Goal: Check status: Check status

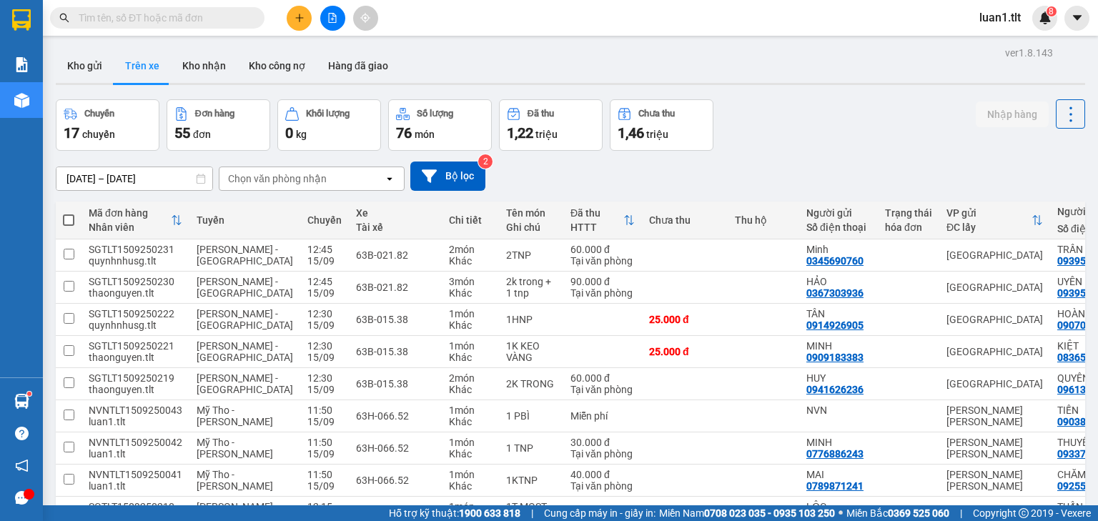
click at [171, 25] on div "Kết quả [PERSON_NAME] ( 6 ) Bộ lọc Ngày tạo [PERSON_NAME] nhất Mã ĐH Trạng thái…" at bounding box center [139, 18] width 279 height 25
click at [168, 21] on input "text" at bounding box center [163, 18] width 169 height 16
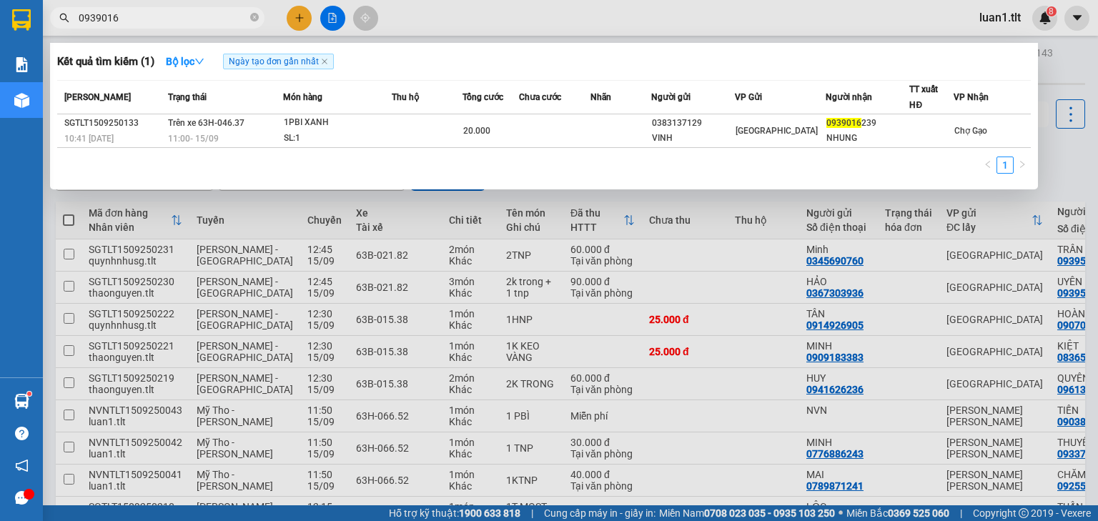
type input "0939016"
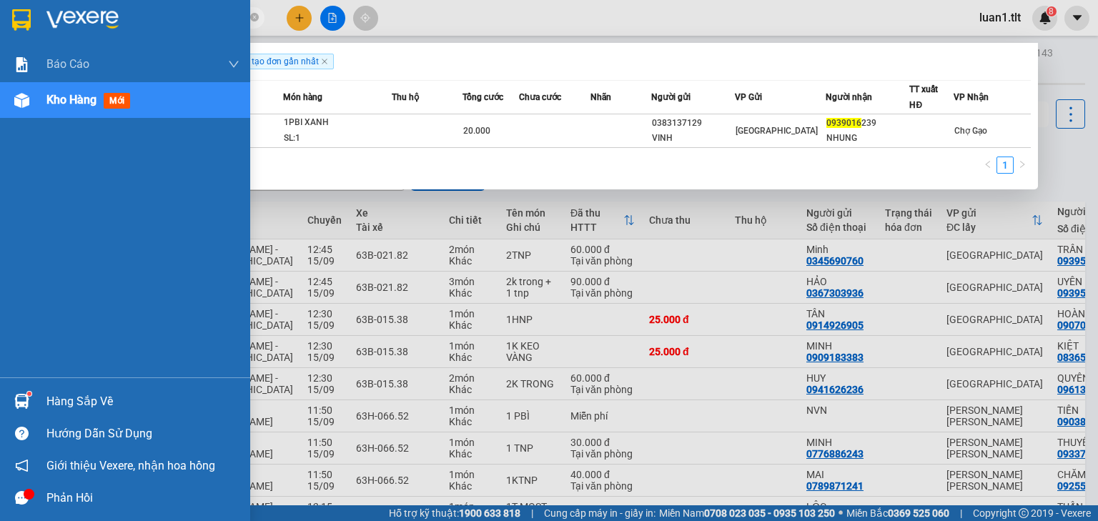
click at [21, 45] on div at bounding box center [125, 23] width 250 height 46
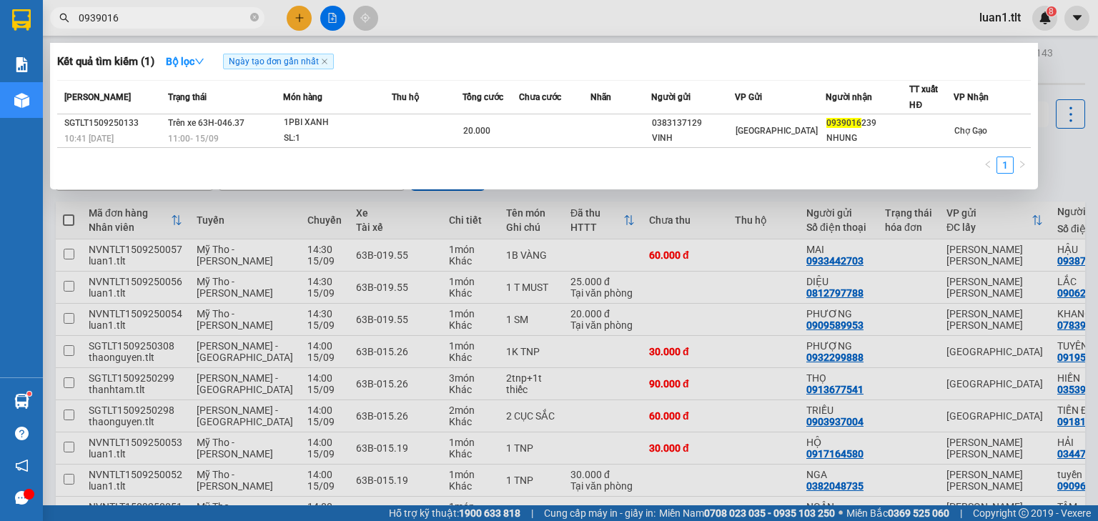
click at [246, 14] on input "0939016" at bounding box center [163, 18] width 169 height 16
click at [249, 15] on span "0939016" at bounding box center [157, 17] width 215 height 21
click at [254, 16] on icon "close-circle" at bounding box center [254, 17] width 9 height 9
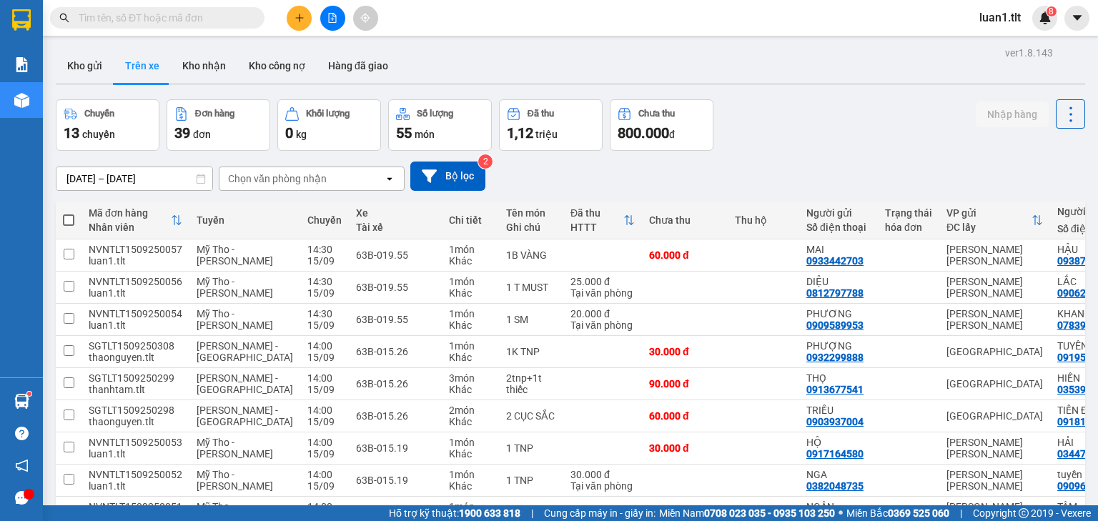
drag, startPoint x: 72, startPoint y: 74, endPoint x: 180, endPoint y: 145, distance: 129.7
click at [73, 74] on button "Kho gửi" at bounding box center [85, 66] width 58 height 34
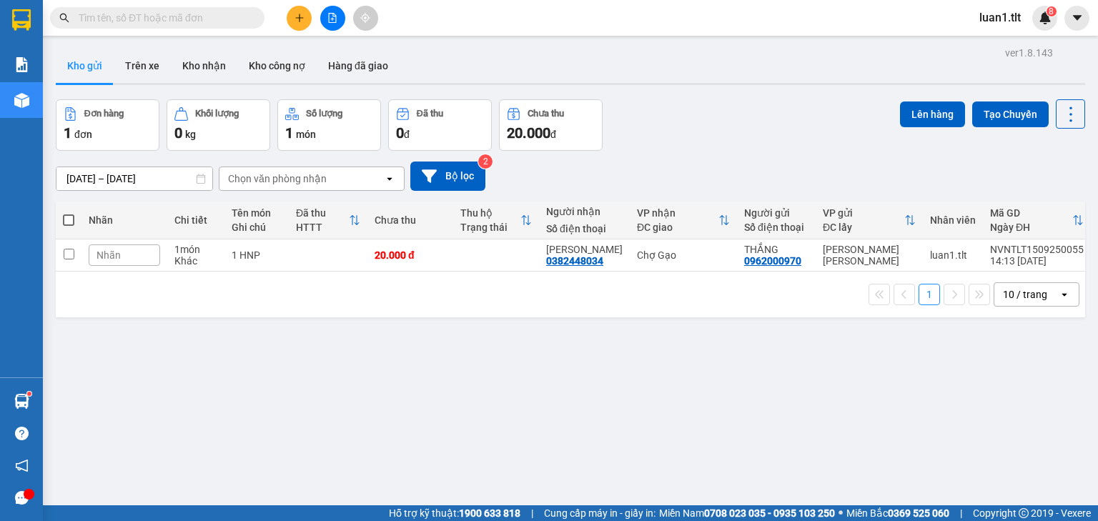
click at [166, 23] on input "text" at bounding box center [163, 18] width 169 height 16
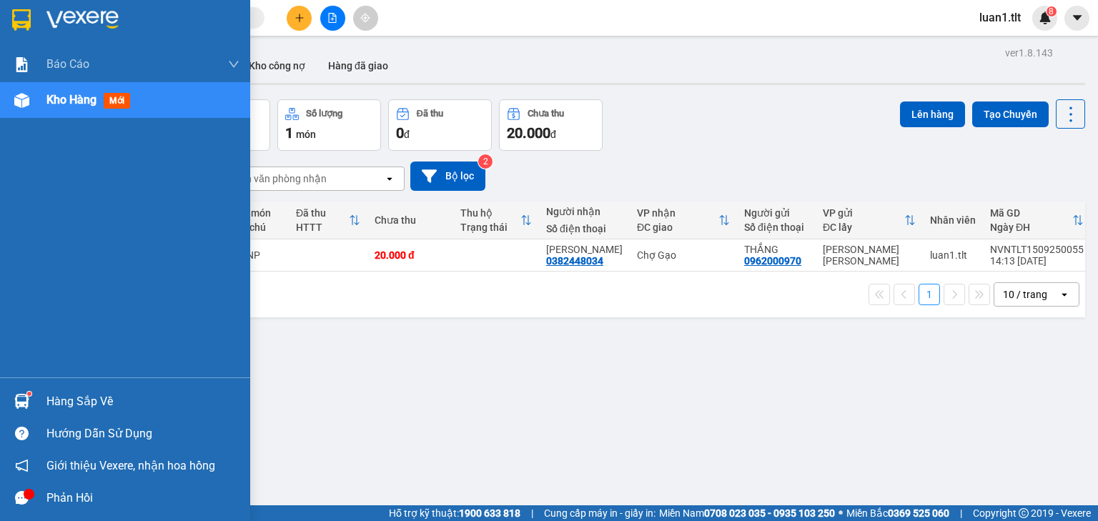
click at [14, 14] on img at bounding box center [21, 19] width 19 height 21
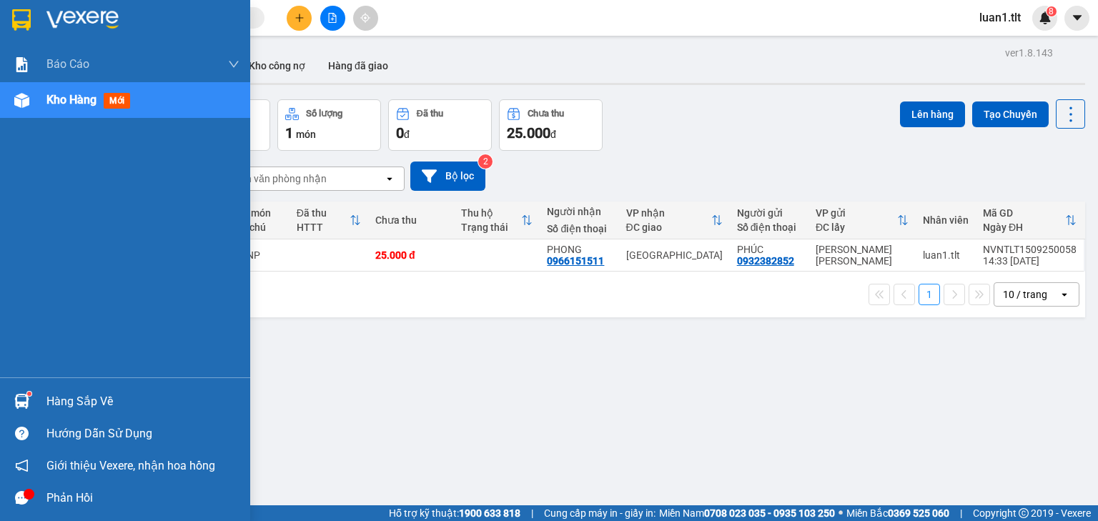
click at [86, 400] on div "Hàng sắp về" at bounding box center [142, 401] width 193 height 21
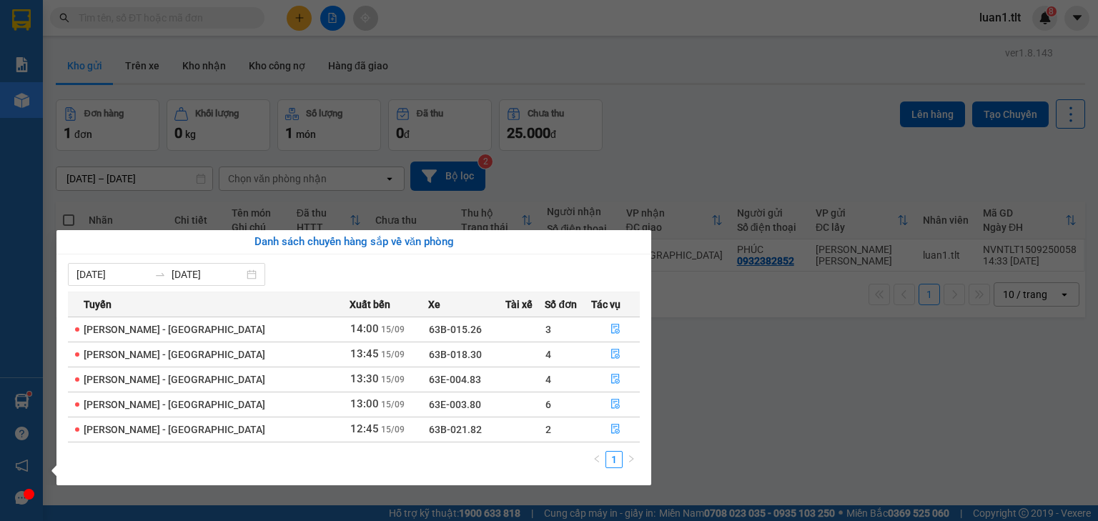
click at [717, 391] on section "Kết quả [PERSON_NAME] ( 1 ) Bộ lọc Ngày tạo [PERSON_NAME] nhất Mã ĐH Trạng thái…" at bounding box center [549, 260] width 1098 height 521
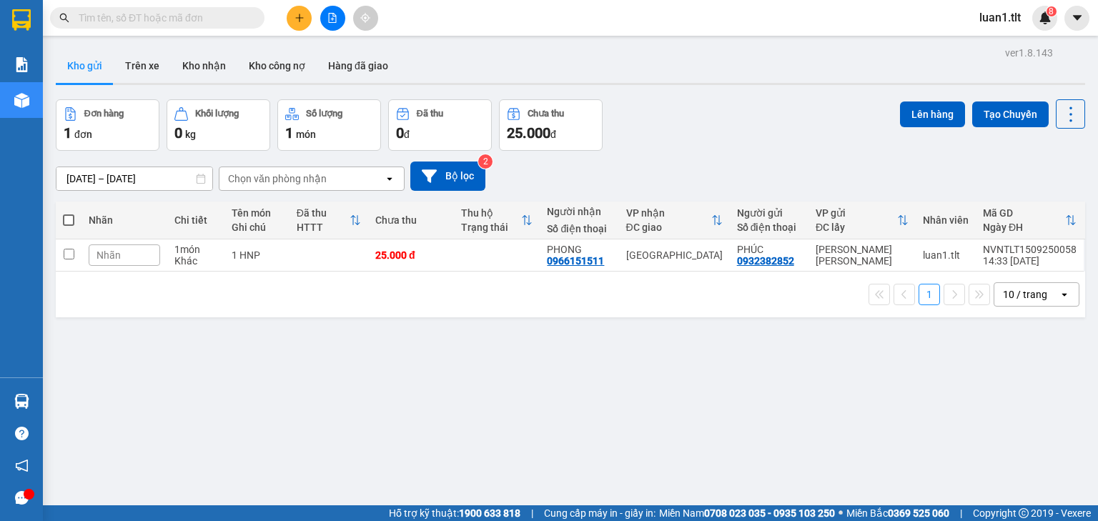
click at [114, 14] on input "text" at bounding box center [163, 18] width 169 height 16
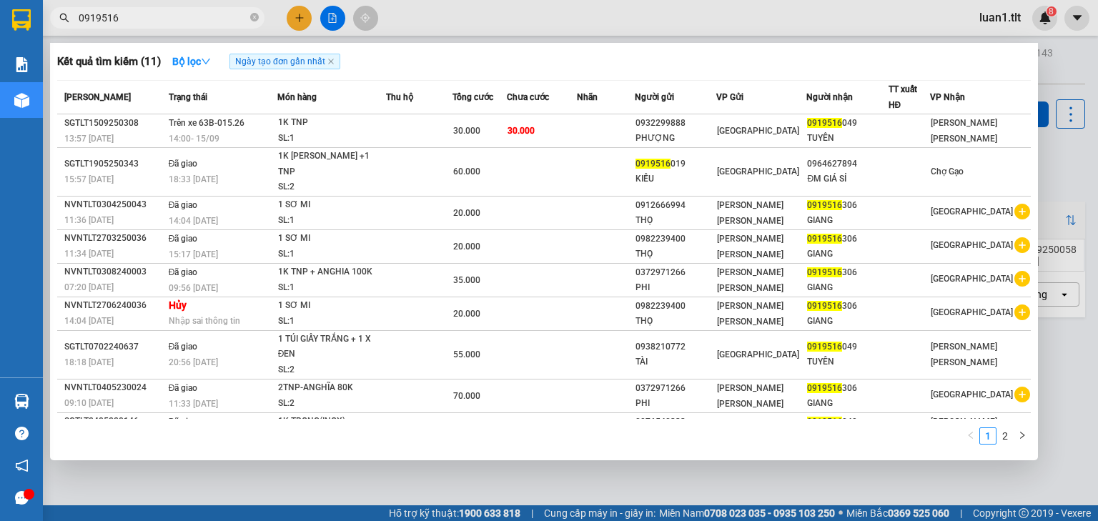
type input "0919516"
drag, startPoint x: 257, startPoint y: 14, endPoint x: 238, endPoint y: 16, distance: 19.5
click at [255, 14] on icon "close-circle" at bounding box center [254, 17] width 9 height 9
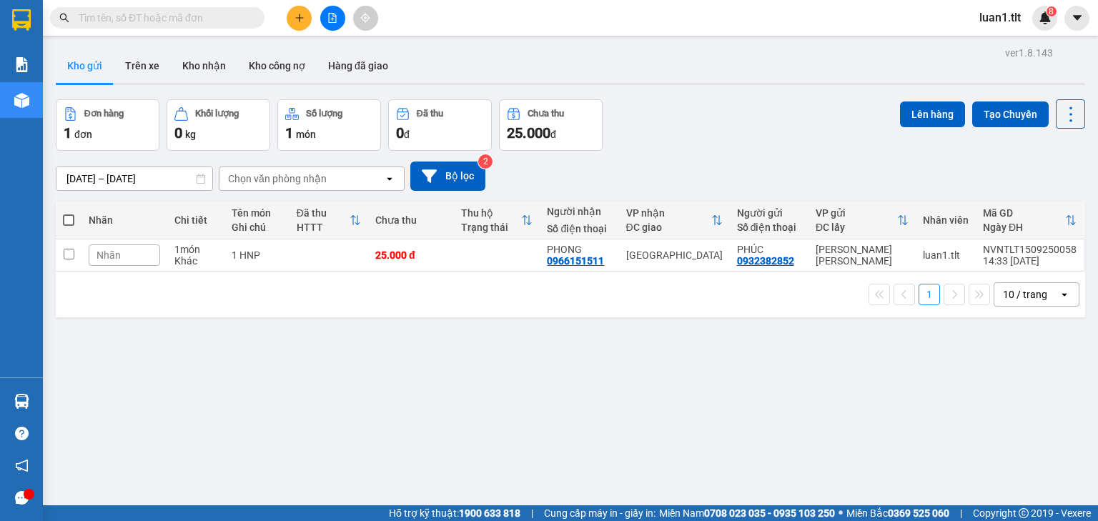
click at [209, 17] on input "text" at bounding box center [163, 18] width 169 height 16
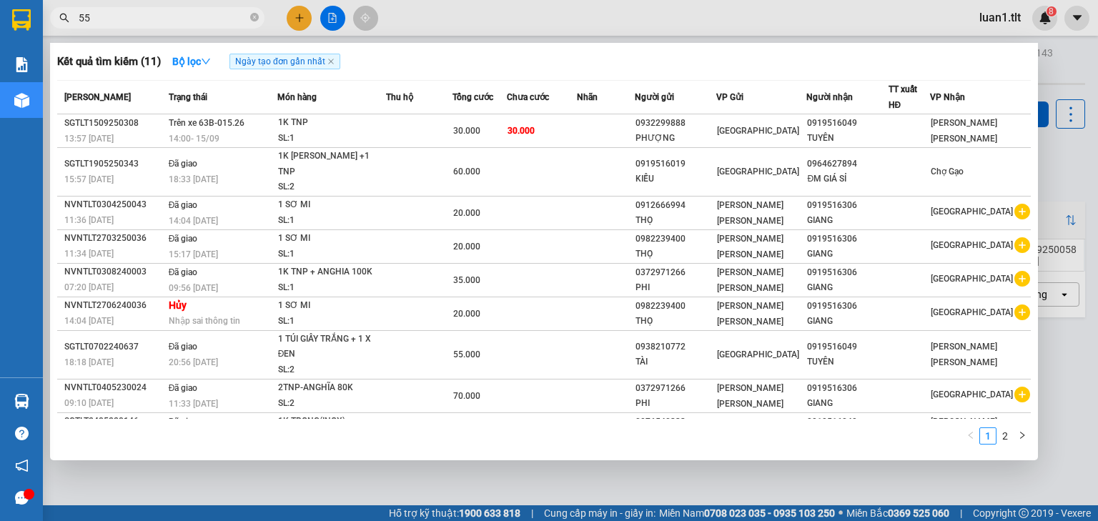
type input "551"
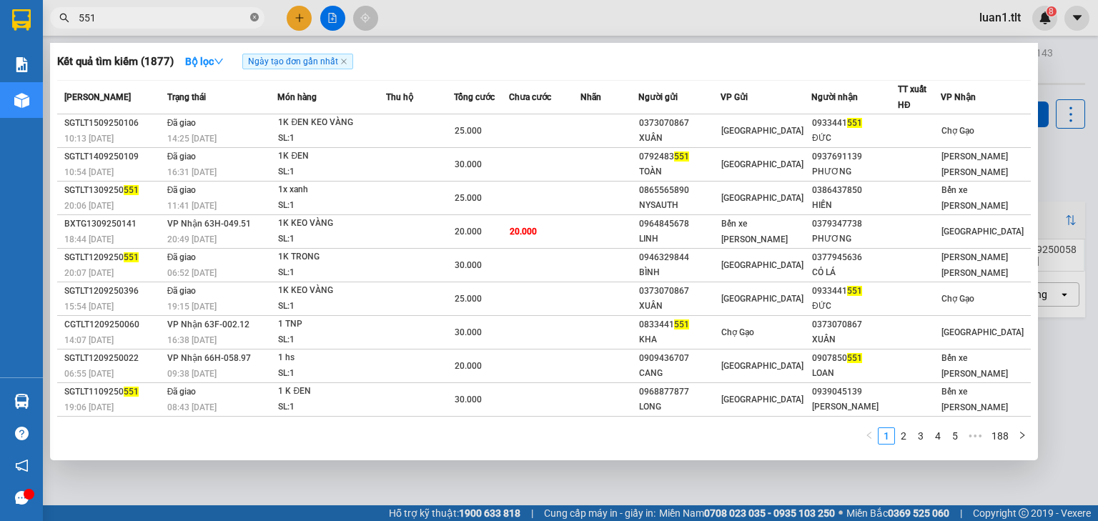
click at [250, 17] on icon "close-circle" at bounding box center [254, 17] width 9 height 9
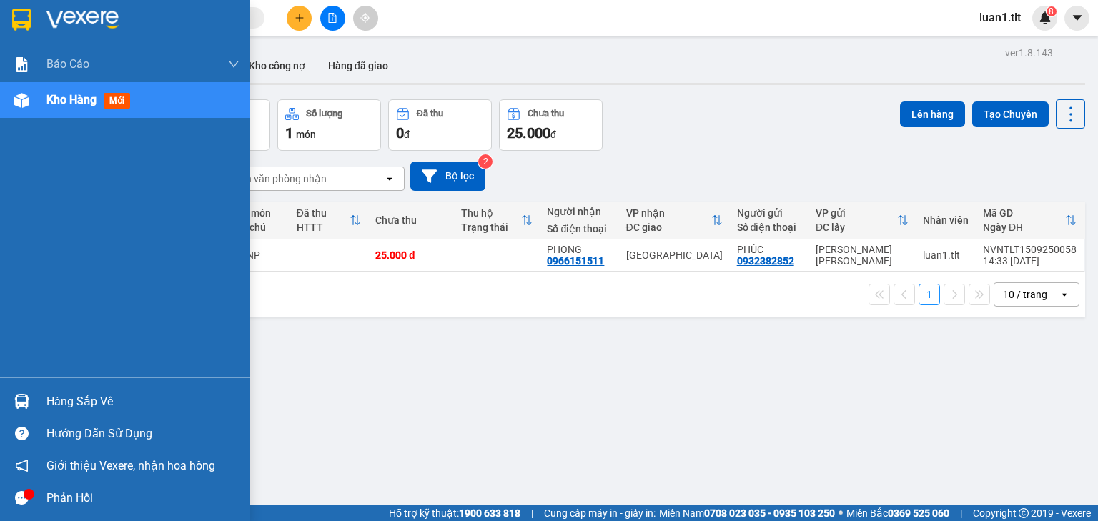
click at [40, 11] on div at bounding box center [125, 23] width 250 height 46
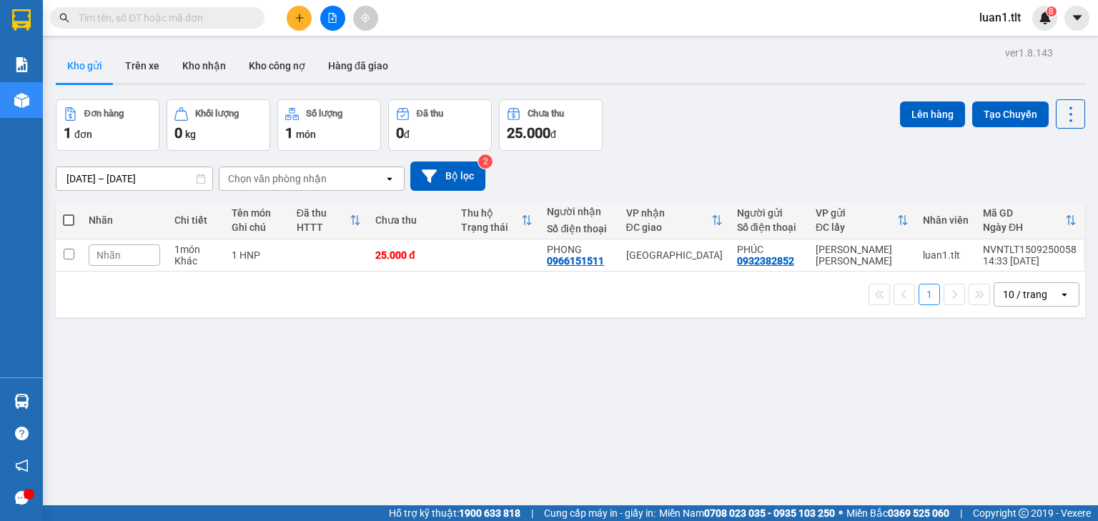
click at [143, 20] on input "text" at bounding box center [163, 18] width 169 height 16
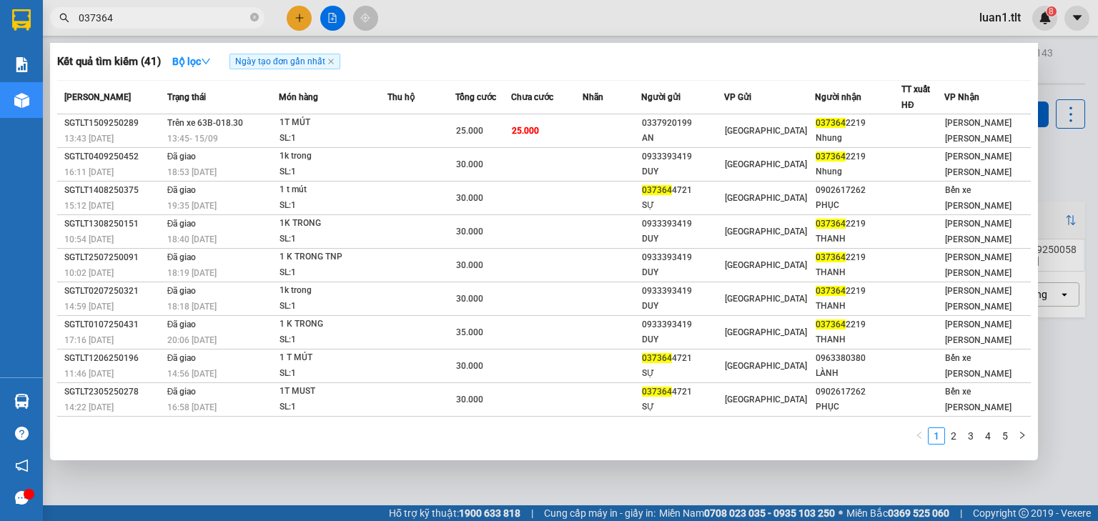
type input "037364"
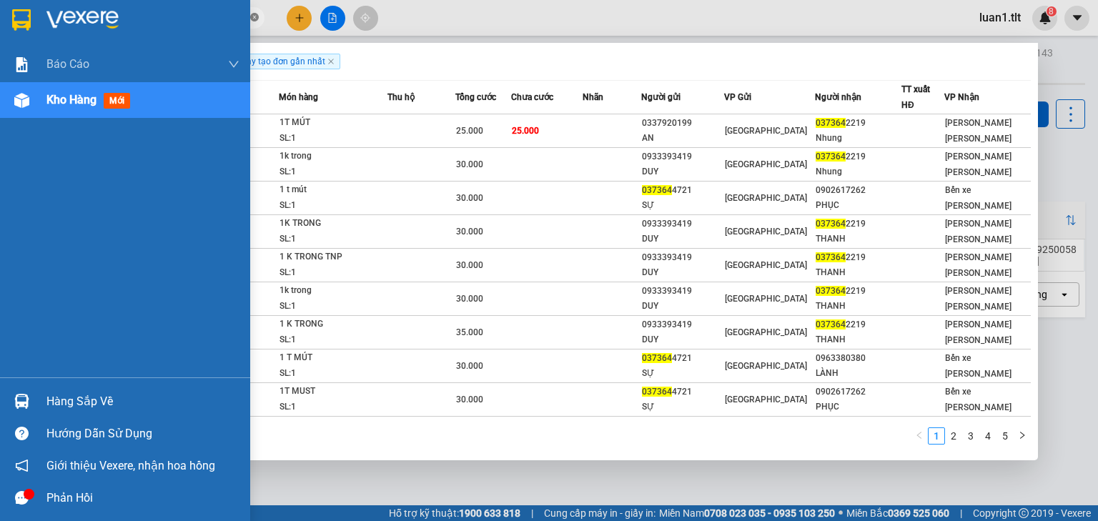
click at [14, 20] on img at bounding box center [21, 19] width 19 height 21
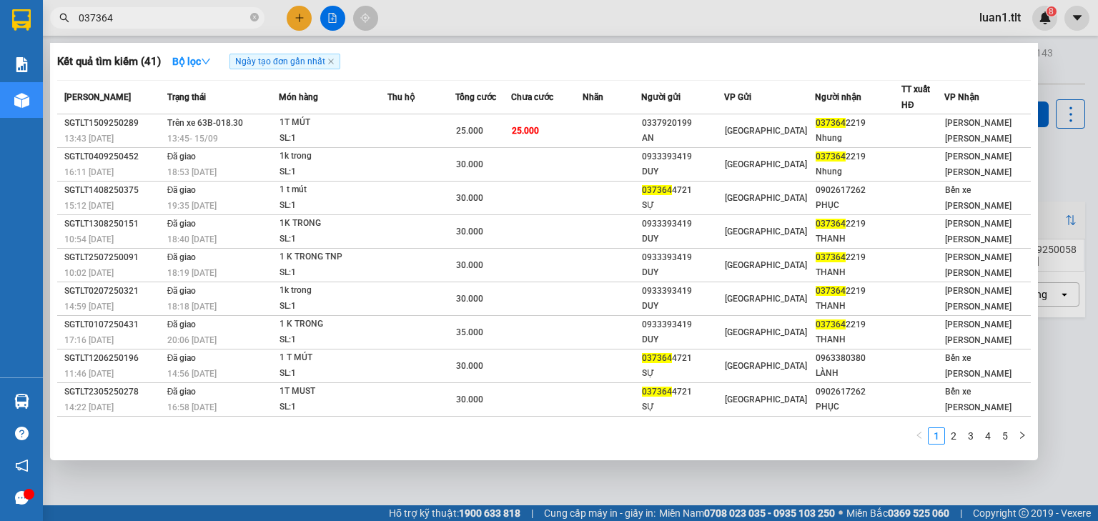
click at [249, 23] on span "037364" at bounding box center [157, 17] width 215 height 21
click at [255, 23] on span at bounding box center [254, 18] width 9 height 14
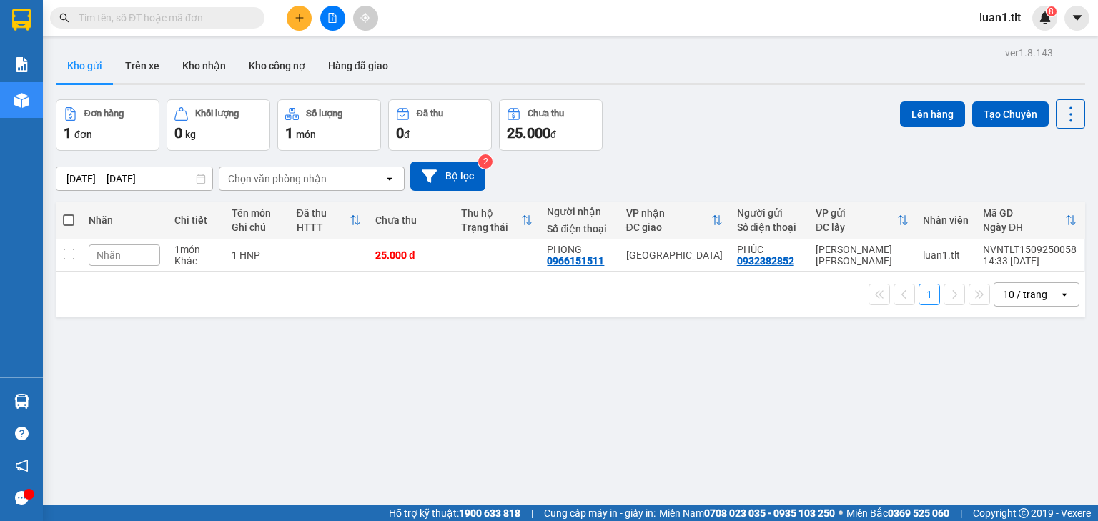
click at [217, 19] on input "text" at bounding box center [163, 18] width 169 height 16
click at [192, 26] on span at bounding box center [157, 17] width 215 height 21
click at [175, 14] on input "text" at bounding box center [163, 18] width 169 height 16
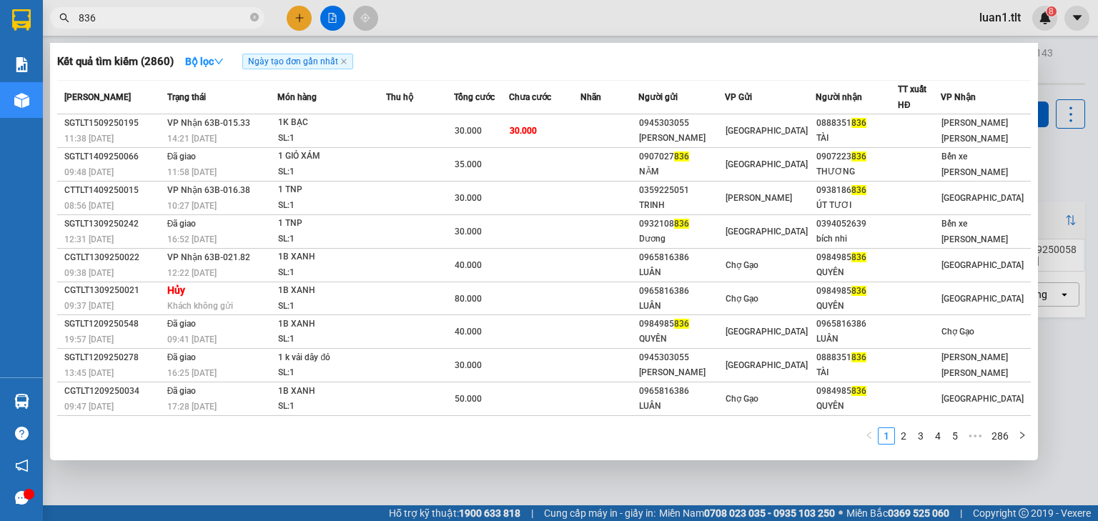
type input "836"
click at [195, 28] on span "836" at bounding box center [157, 17] width 215 height 21
